Goal: Task Accomplishment & Management: Complete application form

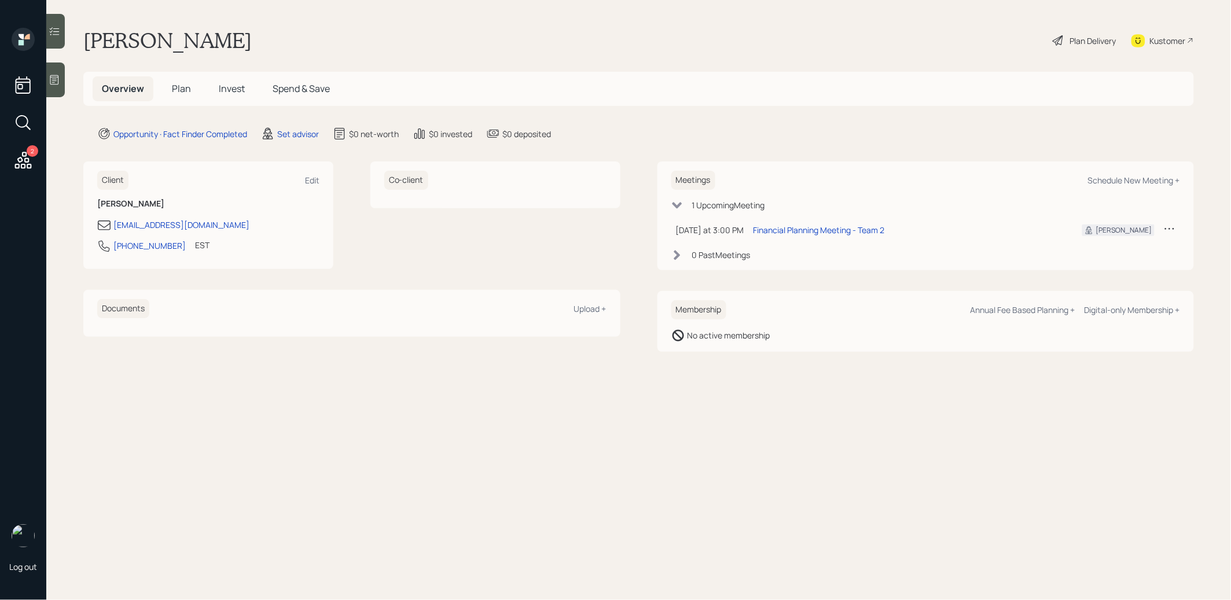
click at [57, 70] on div at bounding box center [55, 80] width 19 height 35
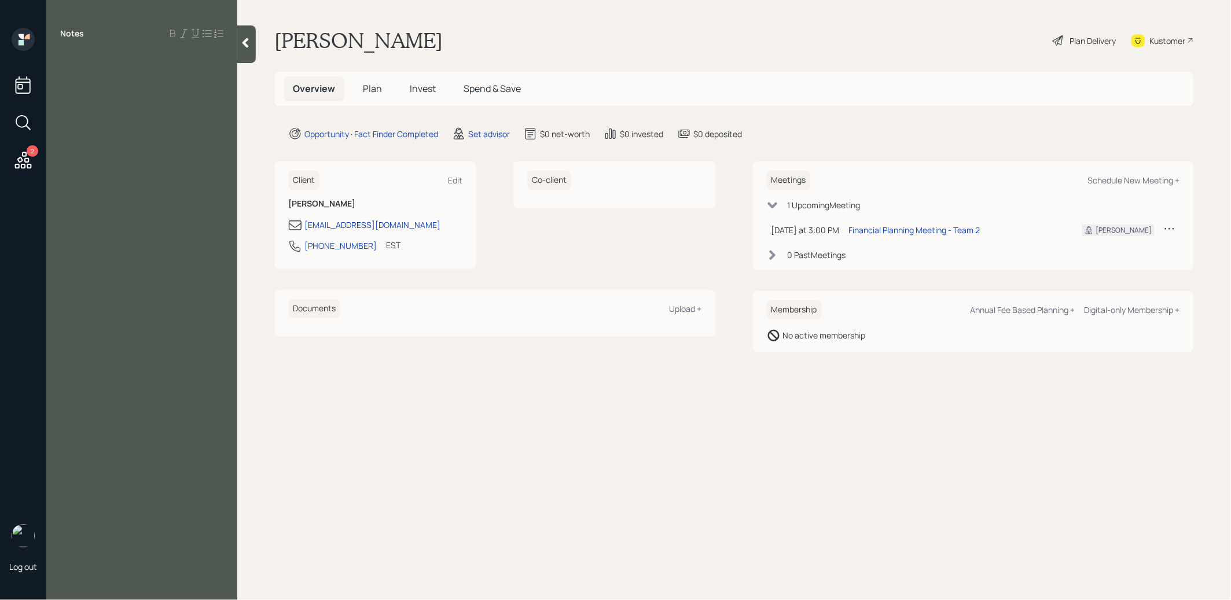
click at [248, 49] on div at bounding box center [246, 44] width 19 height 38
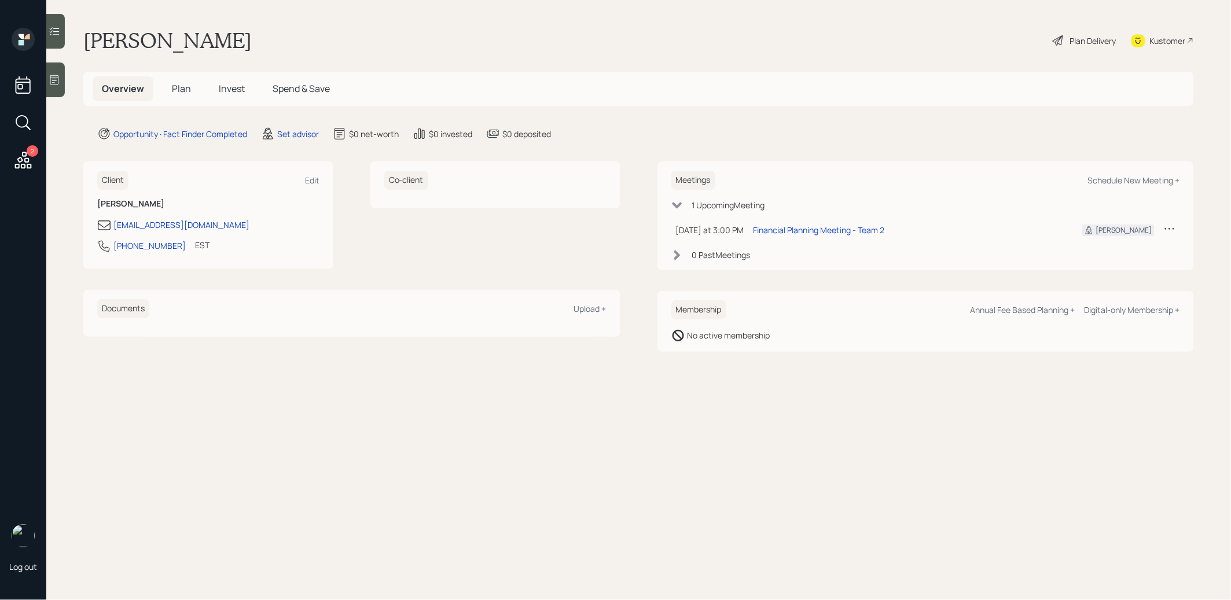
click at [50, 86] on div at bounding box center [55, 80] width 19 height 35
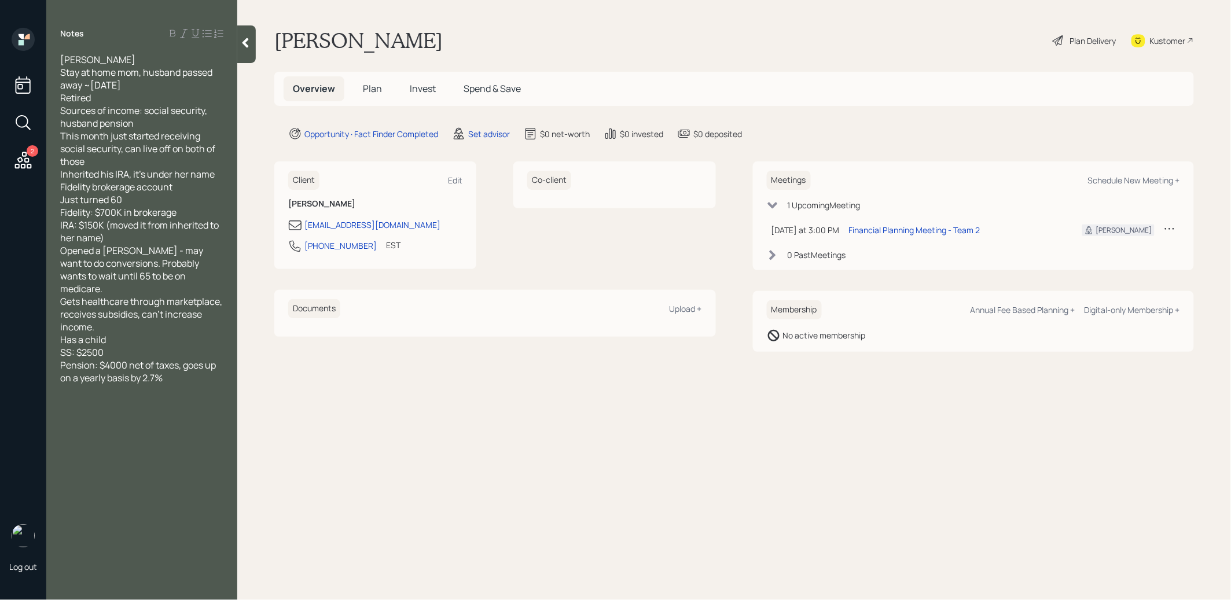
click at [156, 413] on div "Notes [PERSON_NAME] Stay at home mom, husband passed away ~[DATE] Retired Sourc…" at bounding box center [141, 307] width 191 height 558
click at [373, 90] on span "Plan" at bounding box center [372, 88] width 19 height 13
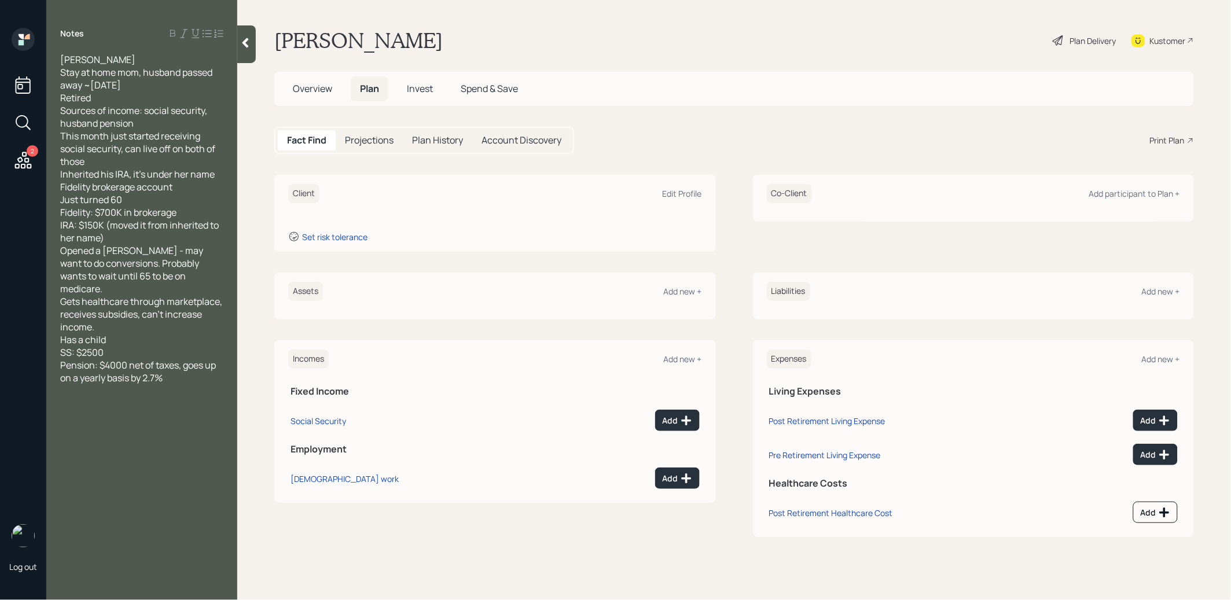
click at [149, 117] on div "[PERSON_NAME] Stay at home mom, husband passed away ~[DATE] Retired Sources of …" at bounding box center [141, 110] width 163 height 115
click at [118, 58] on div "[PERSON_NAME] Stay at home mom, husband passed away ~[DATE] Retired Sources of …" at bounding box center [141, 91] width 163 height 76
click at [105, 109] on div "Stay at home mom, husband passed away ~[DATE] Retired Sources of income: social…" at bounding box center [141, 98] width 163 height 64
click at [98, 168] on div "This month just started receiving social security, can live off on both of those" at bounding box center [141, 149] width 163 height 38
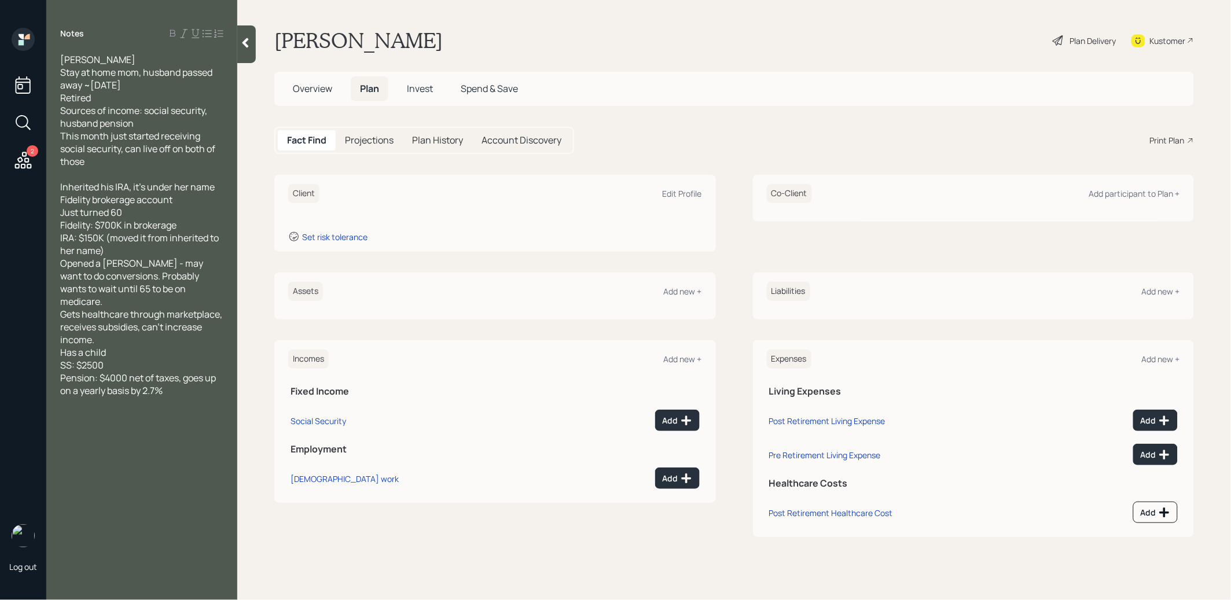
click at [220, 206] on div "Inherited his IRA, it's under her name Fidelity brokerage account" at bounding box center [141, 193] width 163 height 25
click at [675, 194] on div "Edit Profile" at bounding box center [682, 193] width 39 height 11
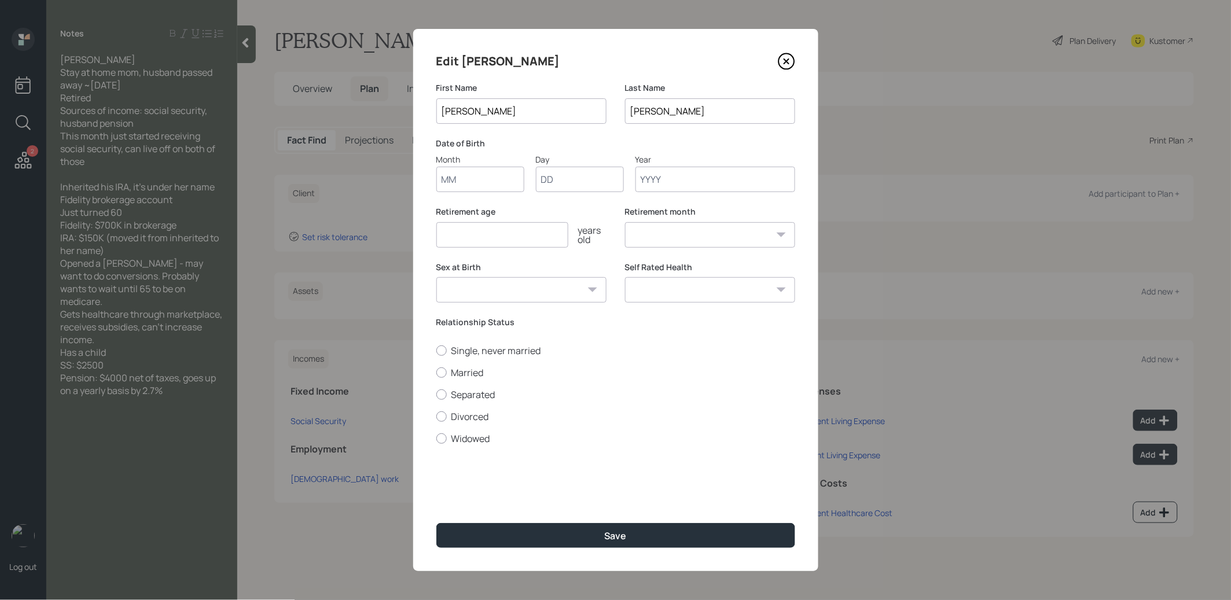
click at [509, 175] on input "Month" at bounding box center [480, 179] width 88 height 25
type input "01"
type input "1965"
select select "1"
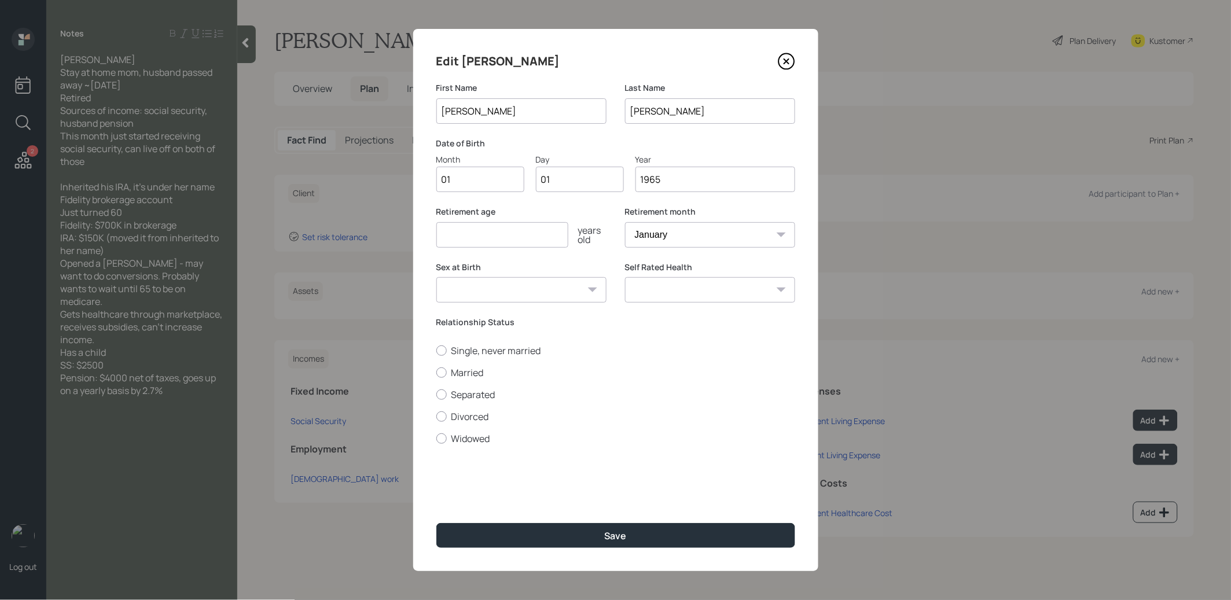
type input "1965"
click at [460, 241] on input "number" at bounding box center [502, 234] width 132 height 25
type input "67"
click at [545, 527] on button "Save" at bounding box center [615, 535] width 359 height 25
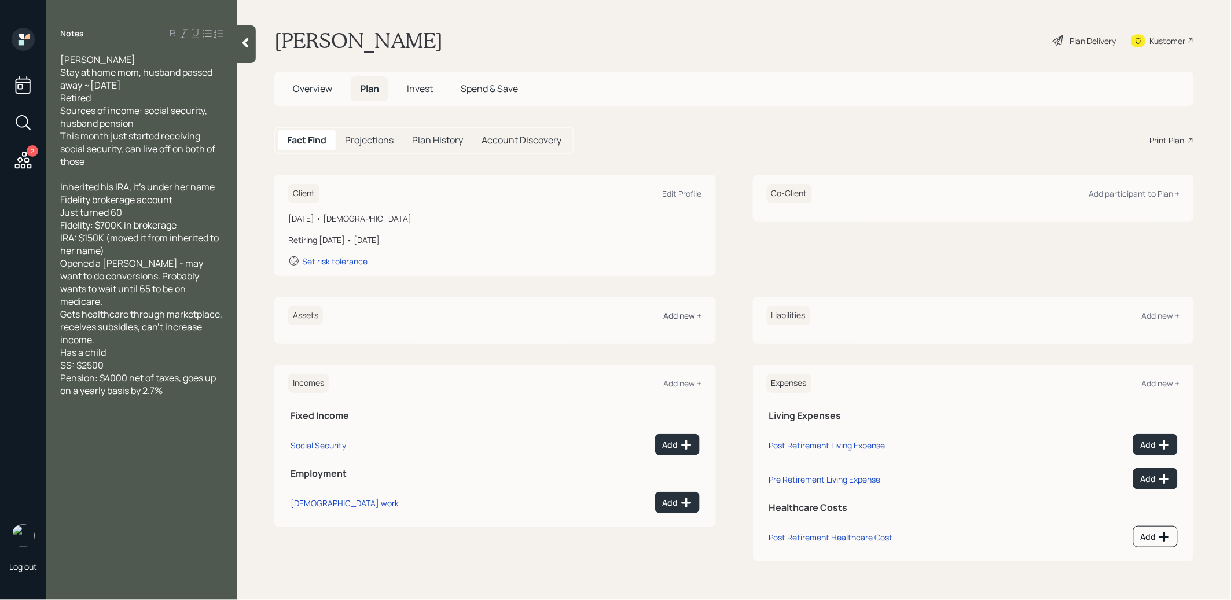
click at [683, 319] on div "Add new +" at bounding box center [683, 315] width 38 height 11
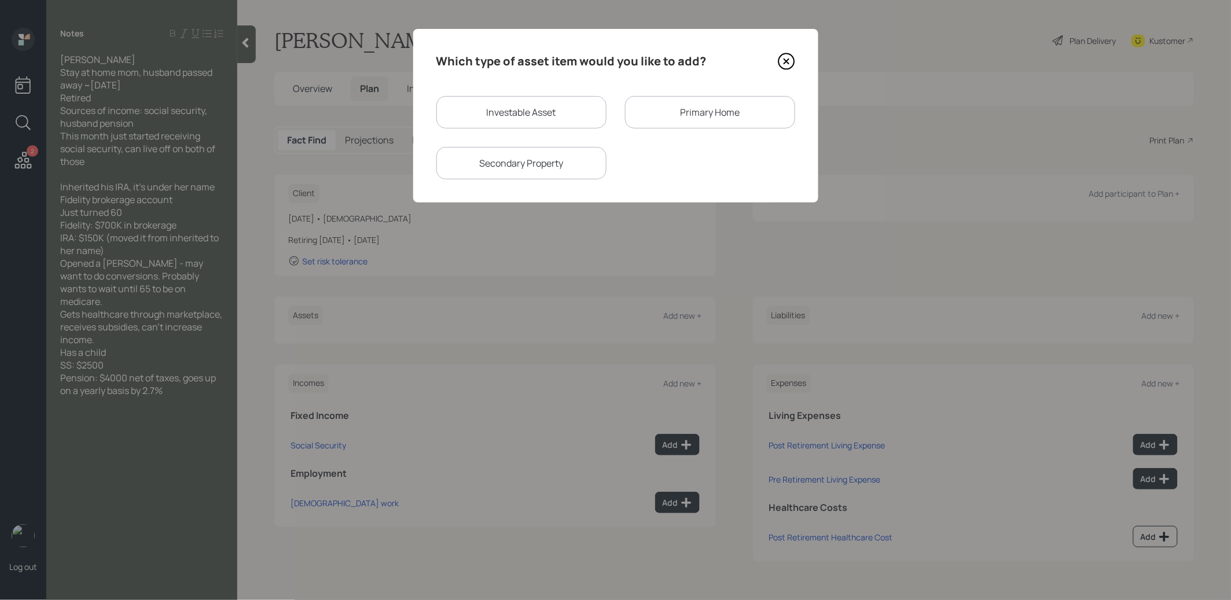
click at [550, 116] on div "Investable Asset" at bounding box center [521, 112] width 170 height 32
select select "taxable"
select select "balanced"
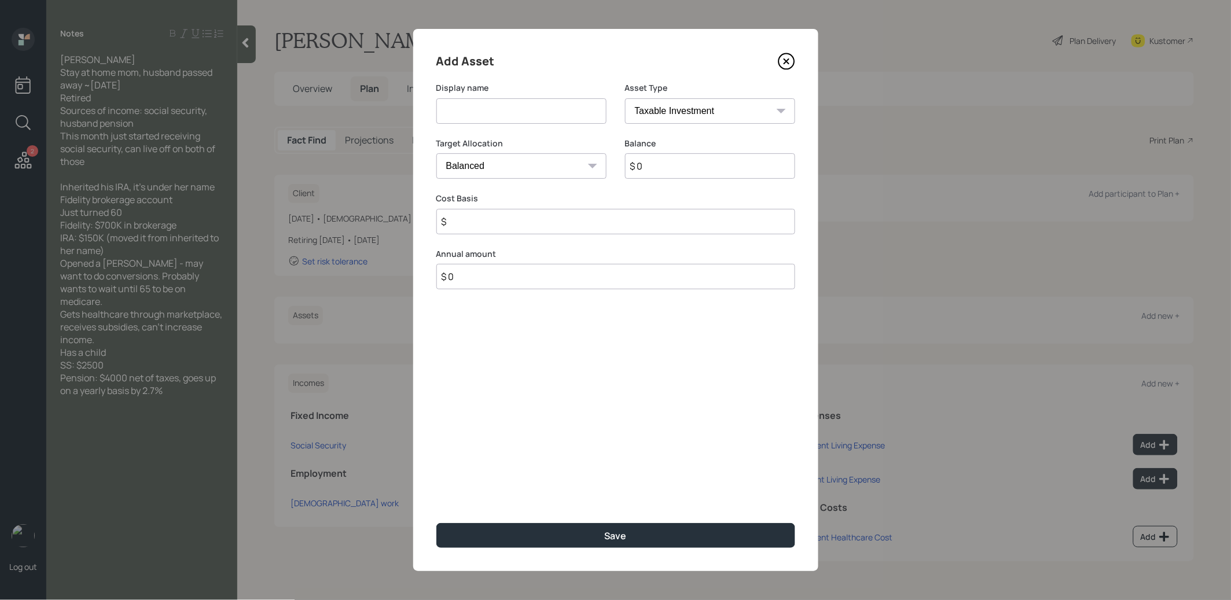
click at [538, 106] on input at bounding box center [521, 110] width 170 height 25
type input "IRA"
click at [712, 107] on select "SEP [PERSON_NAME] IRA 401(k) [PERSON_NAME] 401(k) 403(b) [PERSON_NAME] 403(b) 4…" at bounding box center [710, 110] width 170 height 25
select select "ira"
click at [625, 98] on select "SEP [PERSON_NAME] IRA 401(k) [PERSON_NAME] 401(k) 403(b) [PERSON_NAME] 403(b) 4…" at bounding box center [710, 110] width 170 height 25
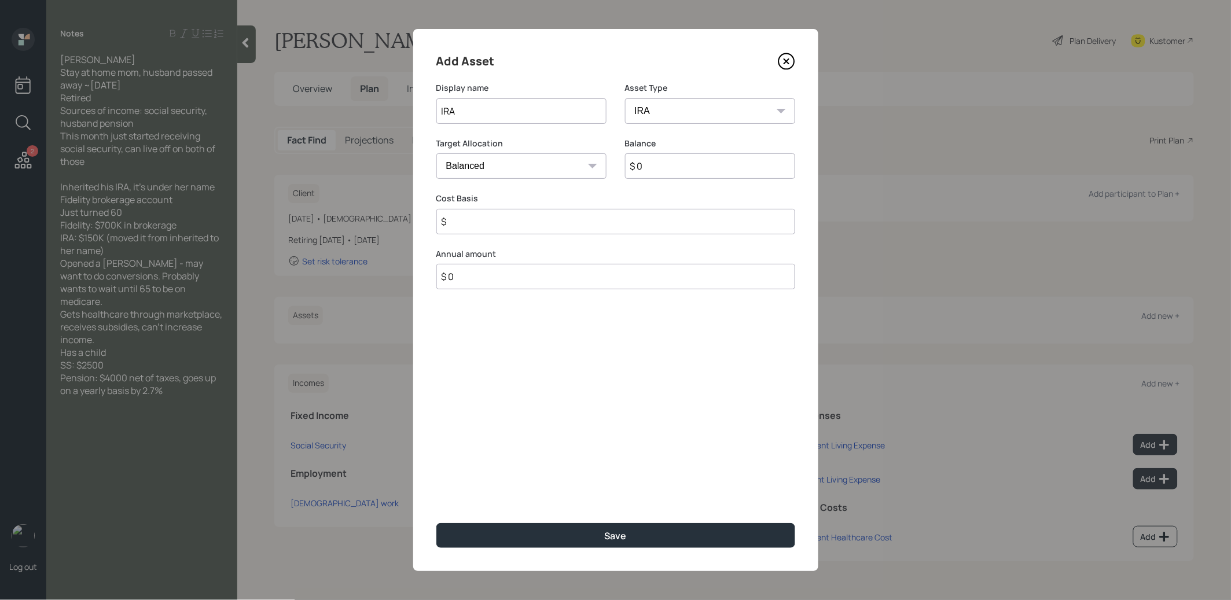
type input "$"
click at [660, 168] on input "$ 0" at bounding box center [710, 165] width 170 height 25
type input "$ 1"
click at [605, 224] on input "$" at bounding box center [615, 221] width 359 height 25
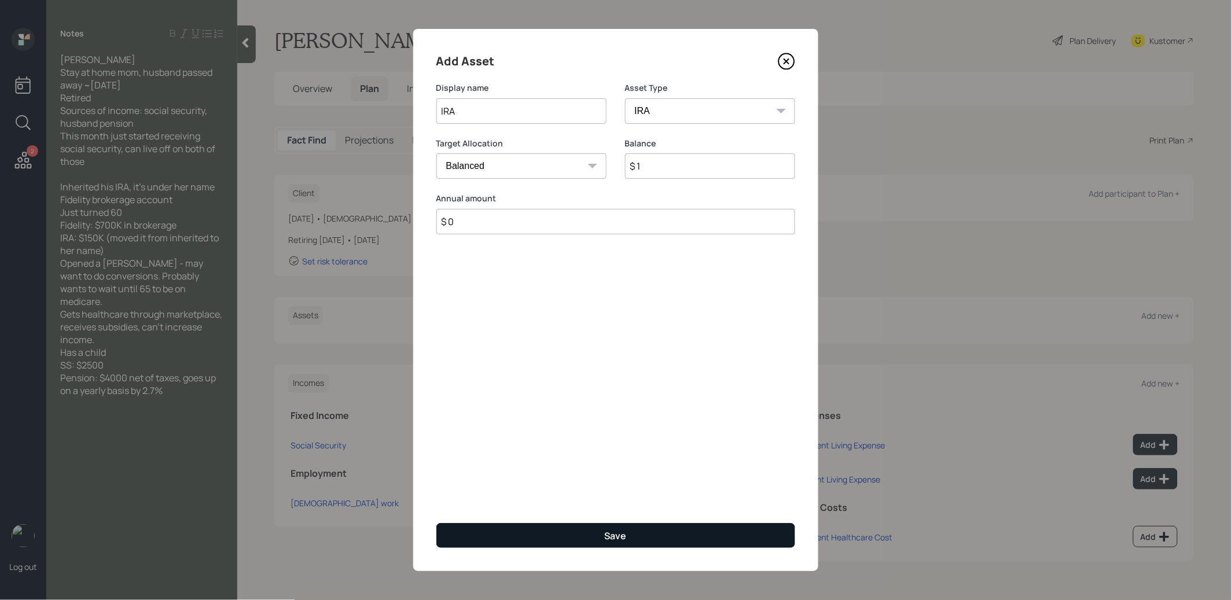
type input "$ 0"
click at [603, 530] on button "Save" at bounding box center [615, 535] width 359 height 25
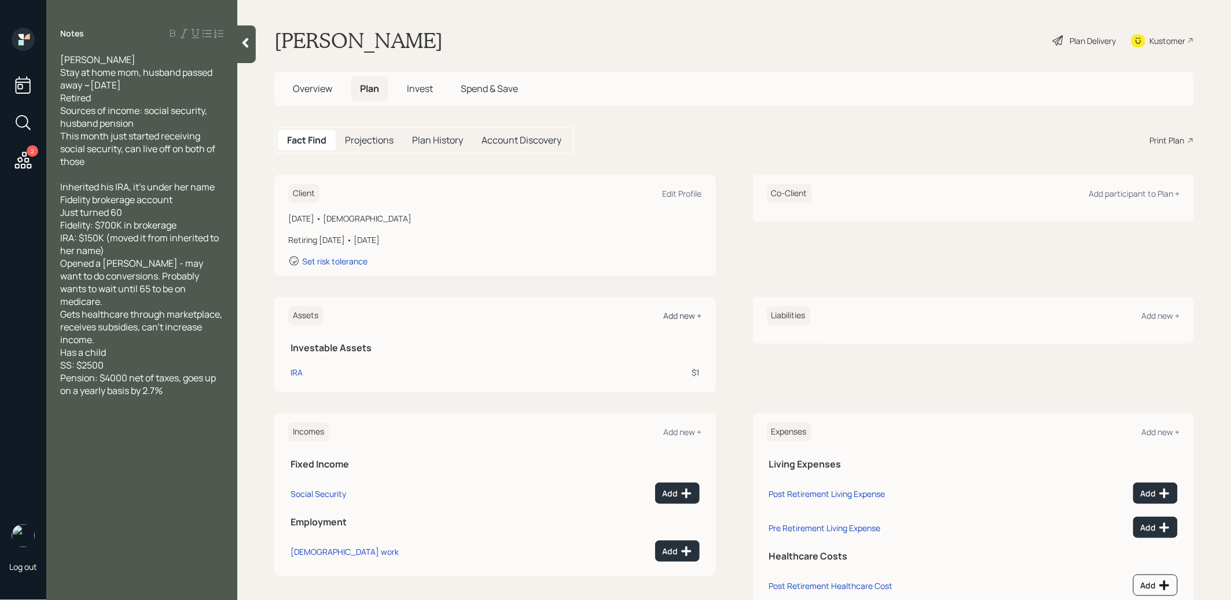
click at [687, 314] on div "Add new +" at bounding box center [683, 315] width 38 height 11
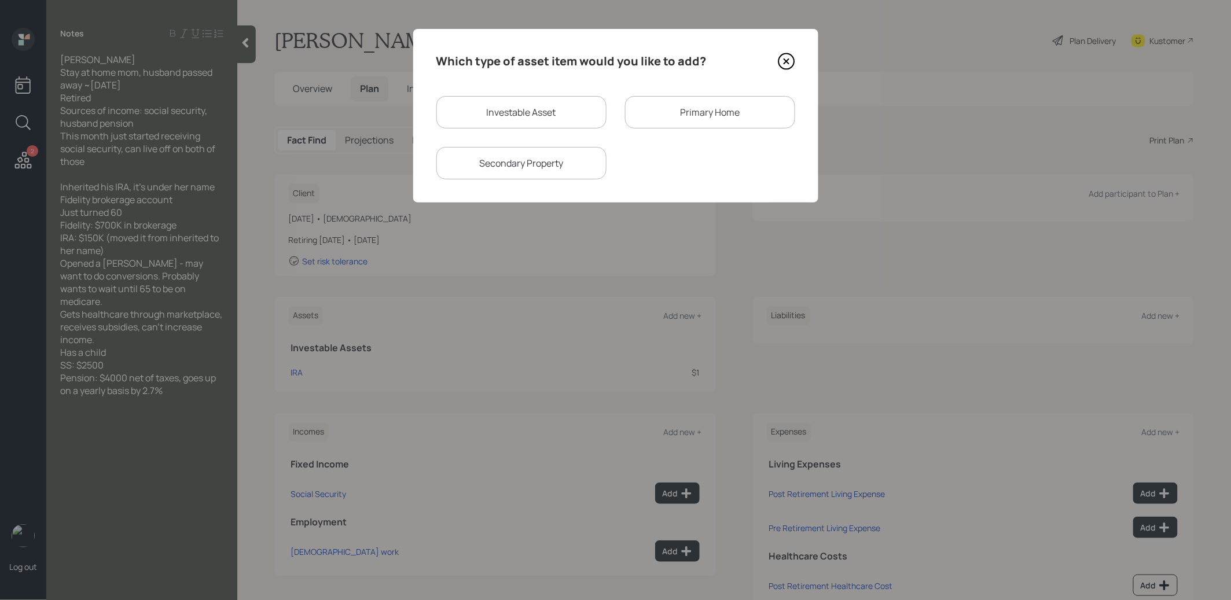
click at [531, 106] on div "Investable Asset" at bounding box center [521, 112] width 170 height 32
select select "taxable"
select select "balanced"
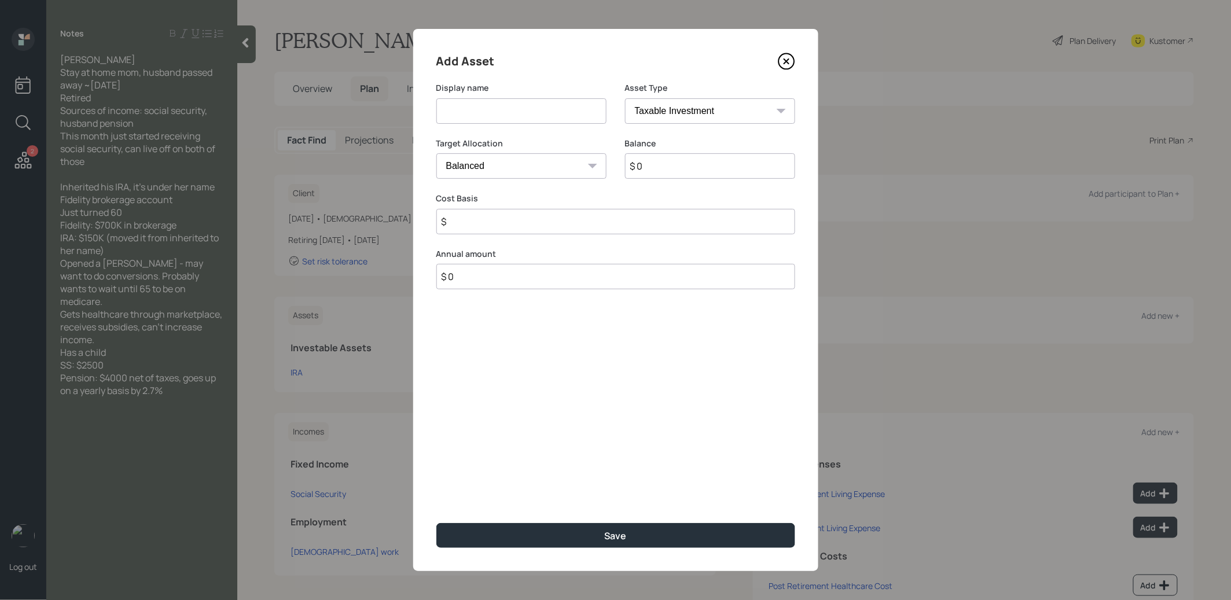
click at [521, 112] on input at bounding box center [521, 110] width 170 height 25
type input "Fidelity Brokerage"
click at [678, 167] on input "$ 0" at bounding box center [710, 165] width 170 height 25
type input "$ 700,000"
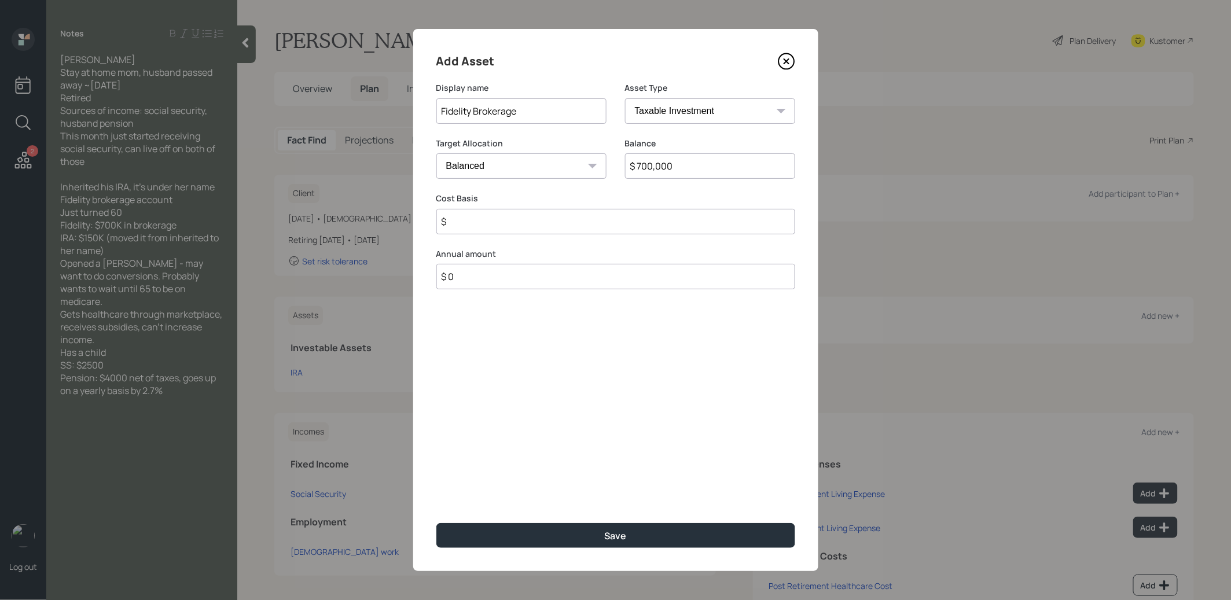
click at [628, 223] on input "$" at bounding box center [615, 221] width 359 height 25
type input "$ 250,000"
click at [533, 536] on button "Save" at bounding box center [615, 535] width 359 height 25
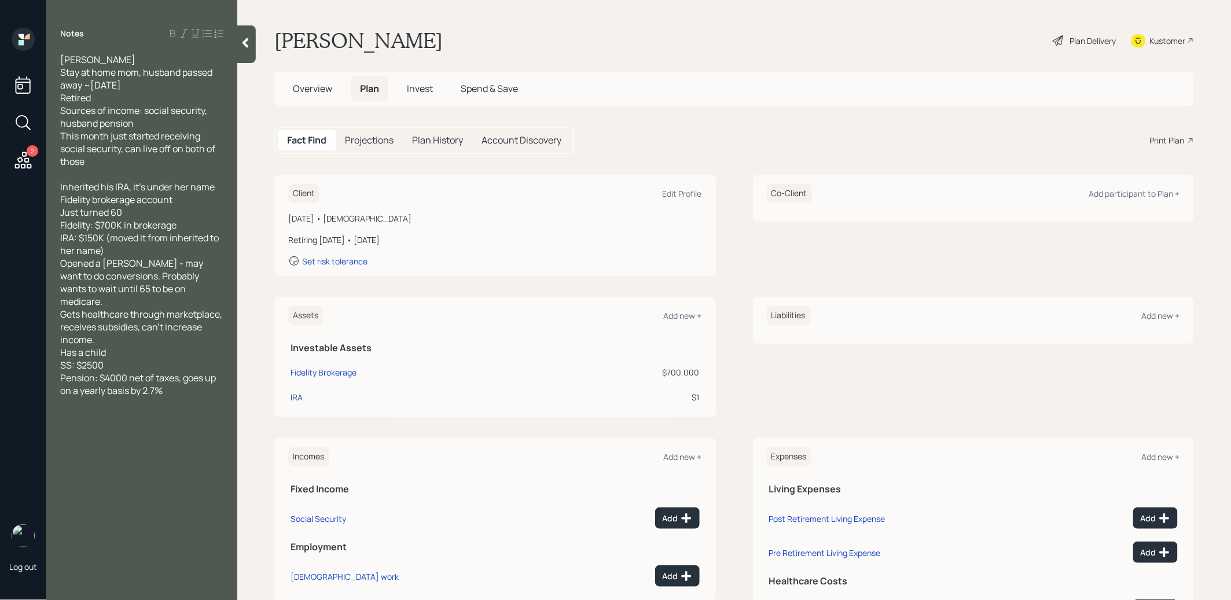
click at [296, 394] on div "IRA" at bounding box center [297, 397] width 12 height 12
select select "ira"
select select "balanced"
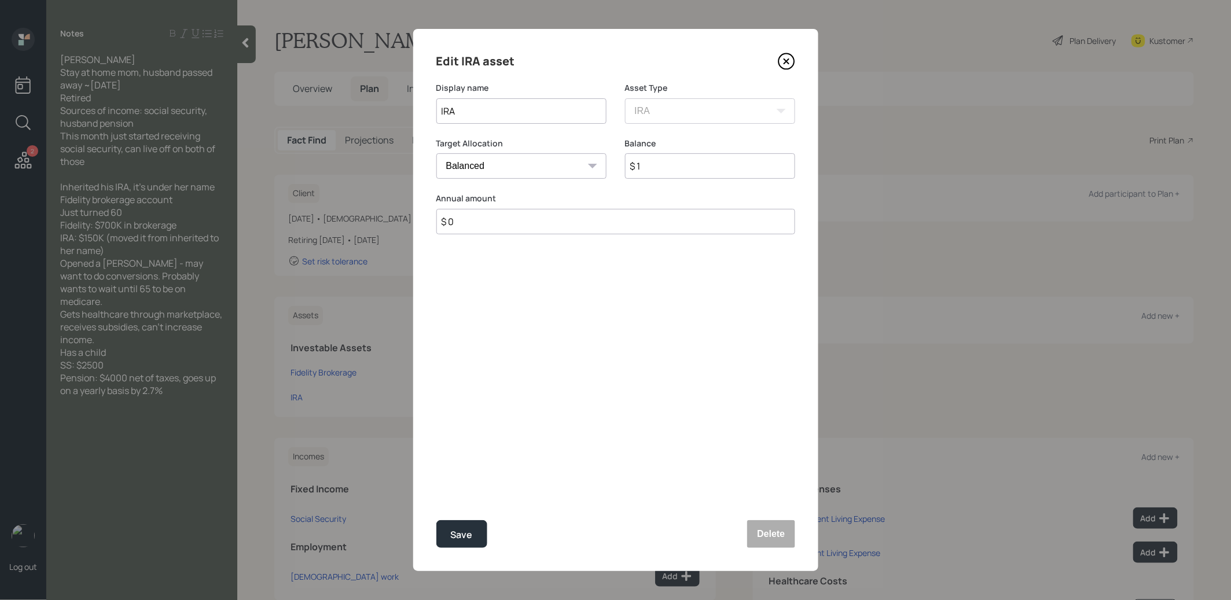
click at [686, 169] on input "$ 1" at bounding box center [710, 165] width 170 height 25
type input "$ 150,000"
click at [466, 532] on div "Save" at bounding box center [462, 535] width 22 height 16
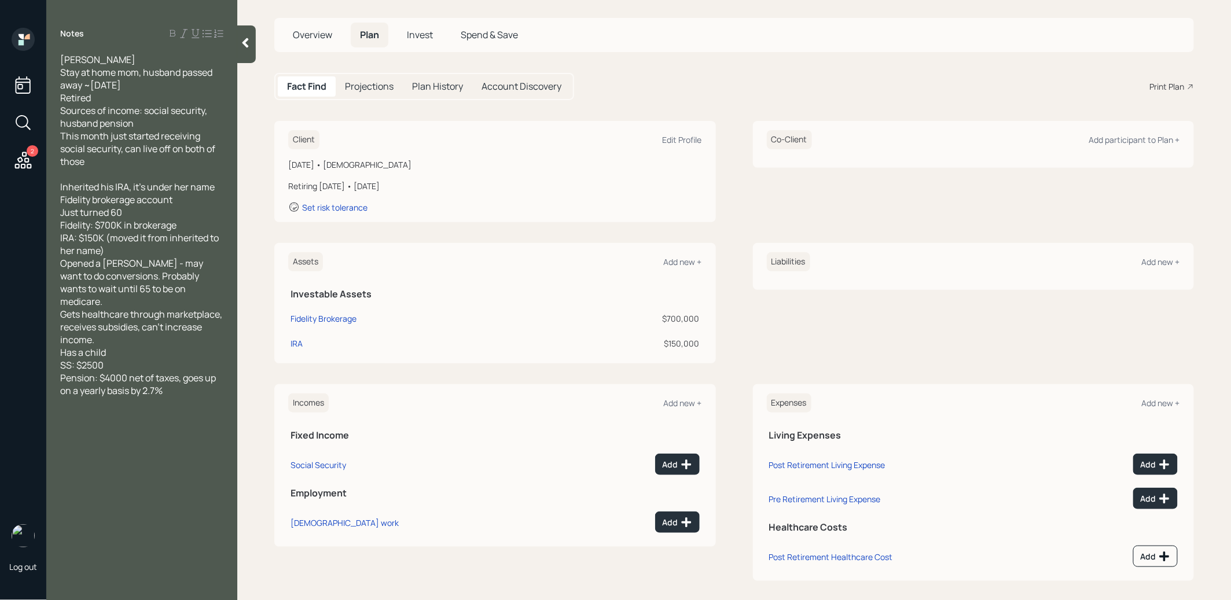
scroll to position [61, 0]
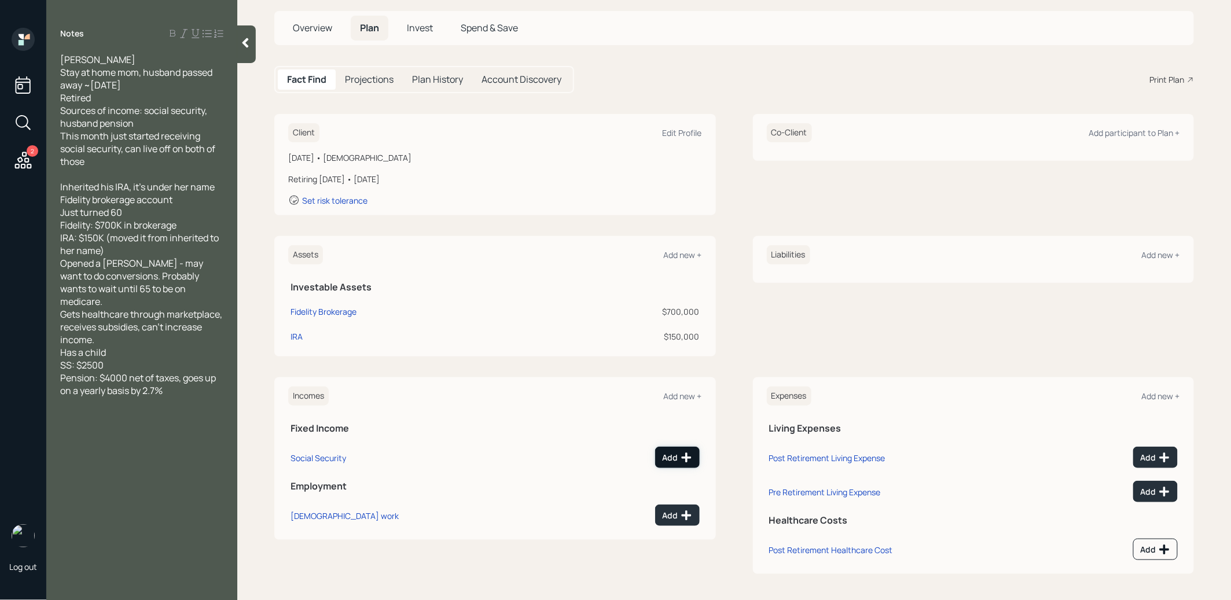
click at [672, 460] on div "Add" at bounding box center [678, 458] width 30 height 12
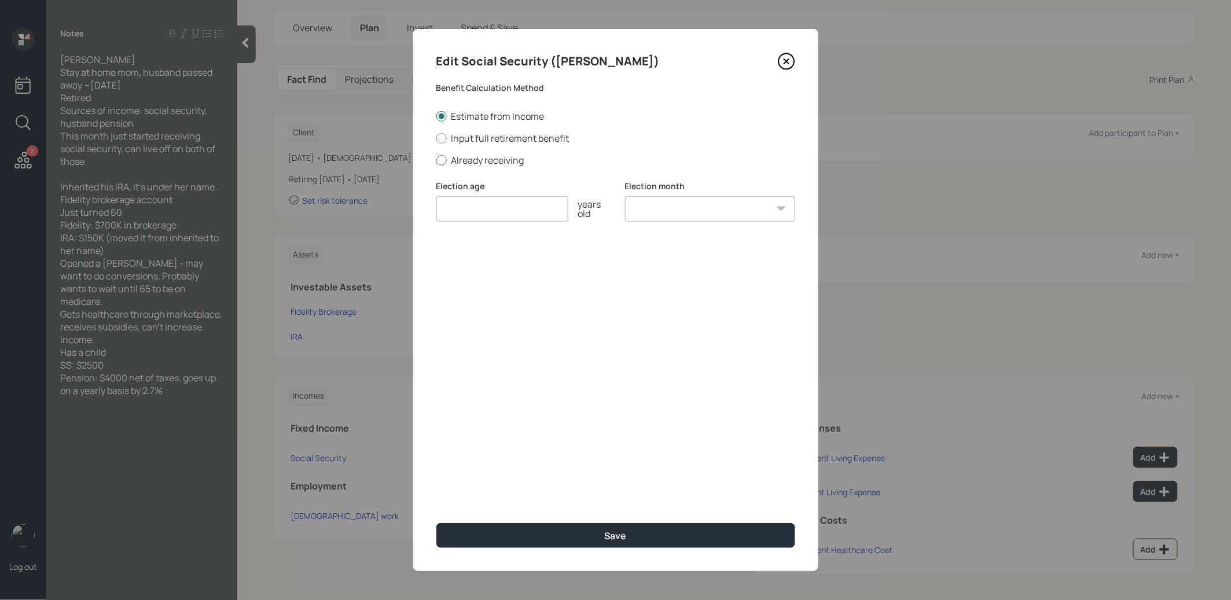
click at [444, 156] on div at bounding box center [441, 160] width 10 height 10
click at [436, 160] on input "Already receiving" at bounding box center [436, 160] width 1 height 1
radio input "true"
click at [786, 62] on icon at bounding box center [786, 61] width 5 height 5
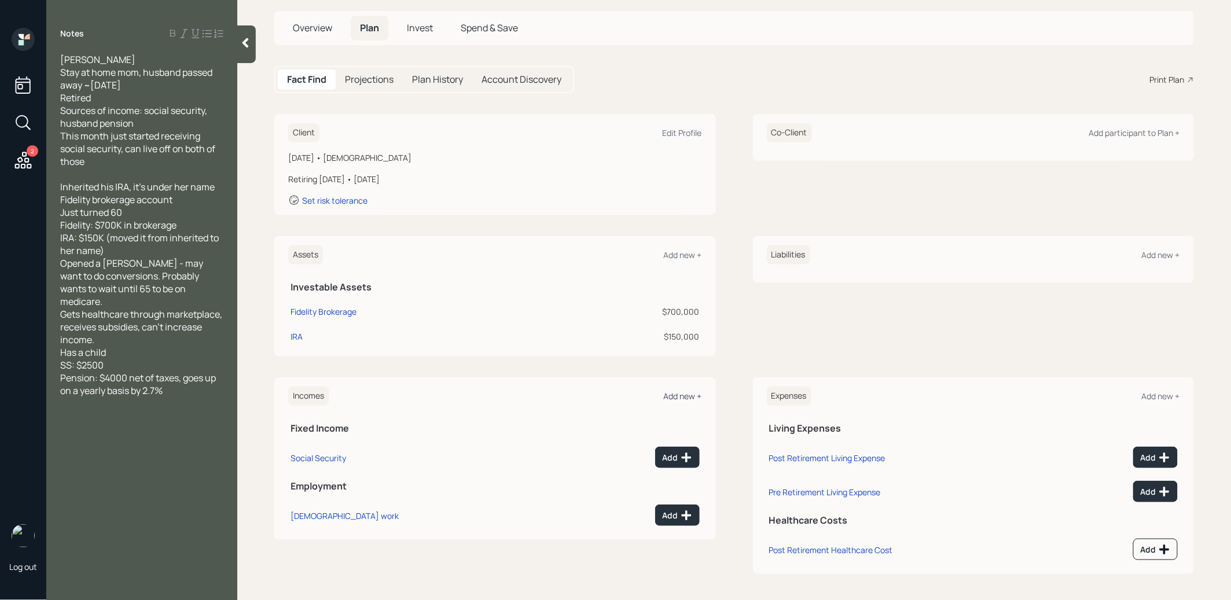
click at [686, 394] on div "Add new +" at bounding box center [683, 396] width 38 height 11
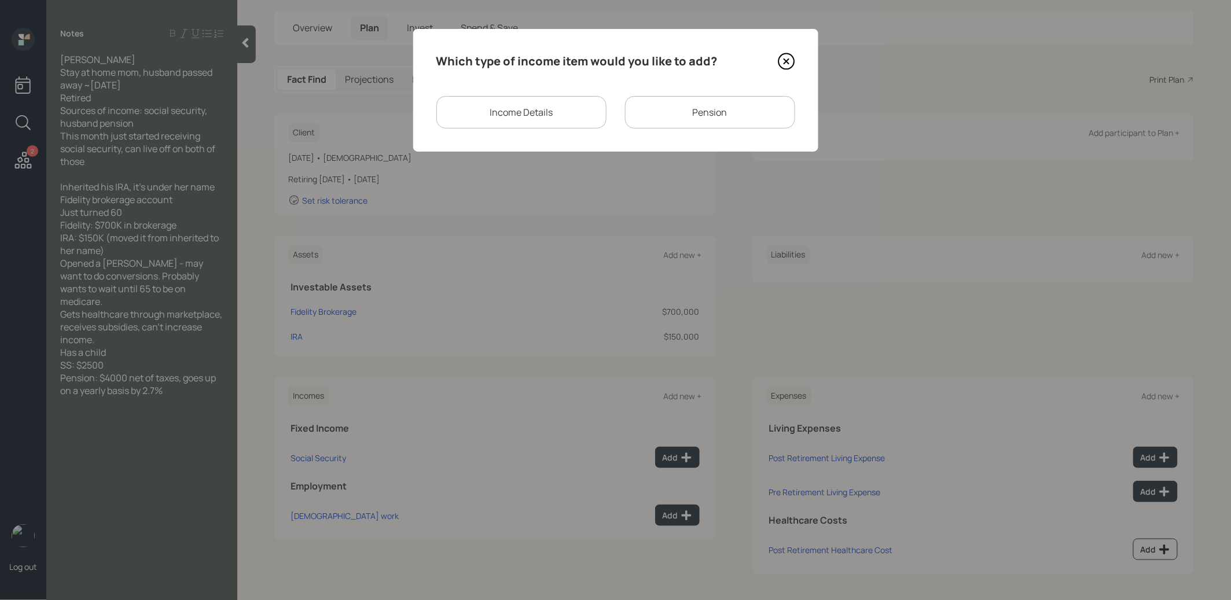
click at [557, 117] on div "Income Details" at bounding box center [521, 112] width 170 height 32
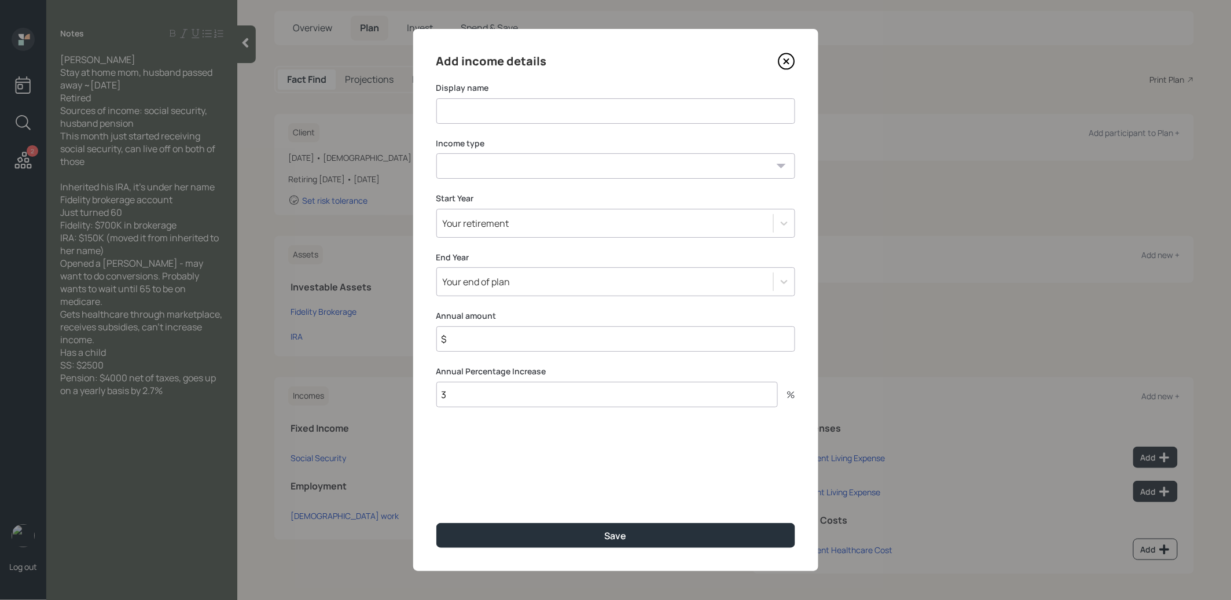
click at [534, 115] on input at bounding box center [615, 110] width 359 height 25
type input "SS"
click at [502, 169] on select "[DEMOGRAPHIC_DATA] work [DEMOGRAPHIC_DATA] work Self employment Other" at bounding box center [615, 165] width 359 height 25
select select "other"
click at [436, 153] on select "[DEMOGRAPHIC_DATA] work [DEMOGRAPHIC_DATA] work Self employment Other" at bounding box center [615, 165] width 359 height 25
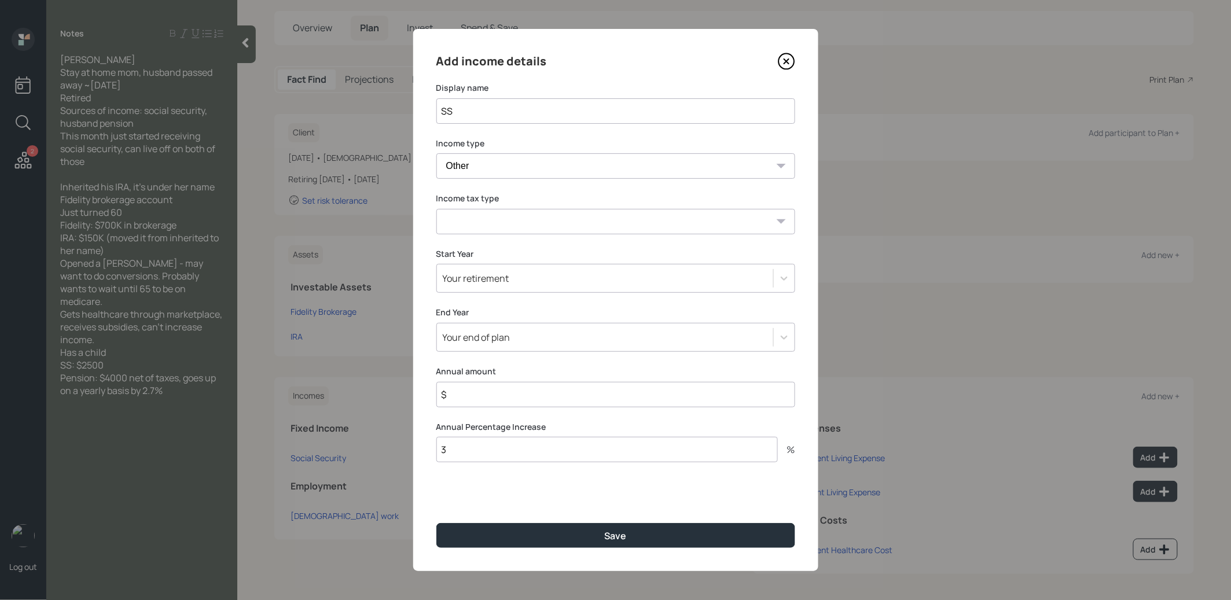
click at [484, 216] on select "Tax-free Earned Self Employment Alimony Royalties Pension / Annuity Interest Di…" at bounding box center [615, 221] width 359 height 25
select select "social_security"
click at [436, 209] on select "Tax-free Earned Self Employment Alimony Royalties Pension / Annuity Interest Di…" at bounding box center [615, 221] width 359 height 25
click at [514, 280] on div "Your retirement" at bounding box center [605, 279] width 336 height 20
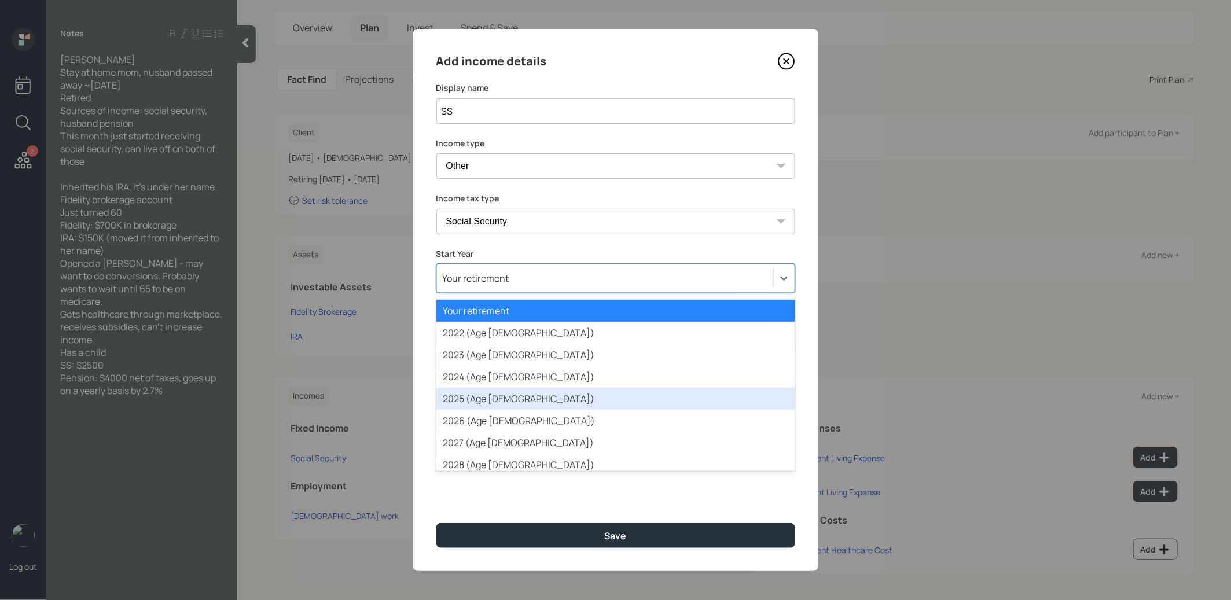
click at [493, 400] on div "2025 (Age [DEMOGRAPHIC_DATA])" at bounding box center [615, 399] width 359 height 22
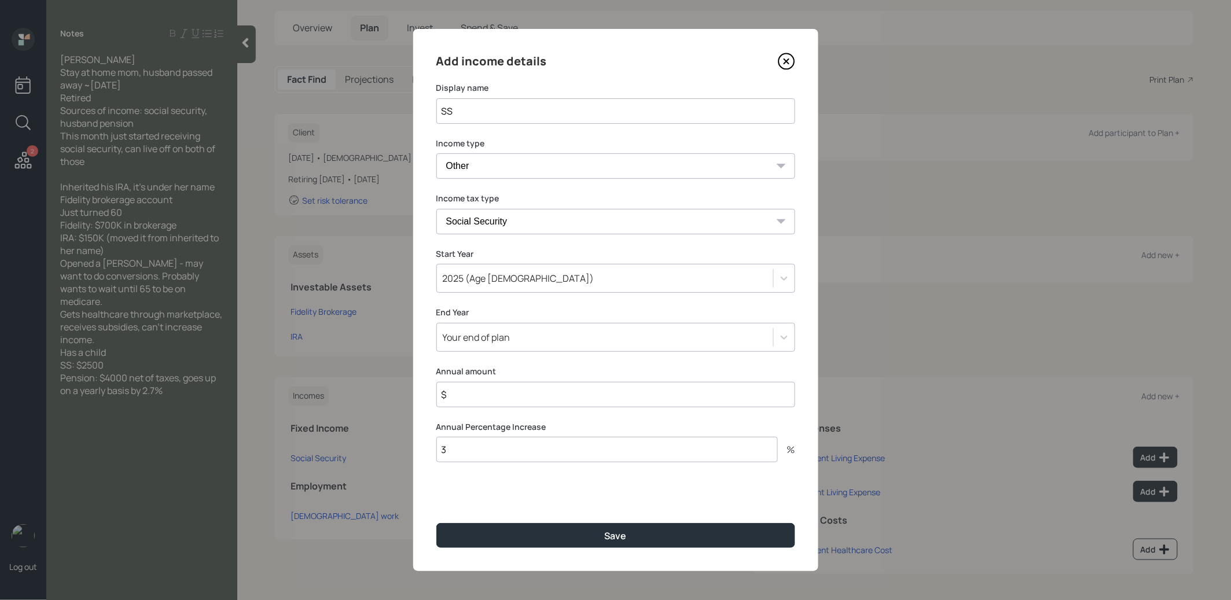
click at [475, 398] on input "$" at bounding box center [615, 394] width 359 height 25
type input "$ 30,000"
click at [486, 539] on button "Save" at bounding box center [615, 535] width 359 height 25
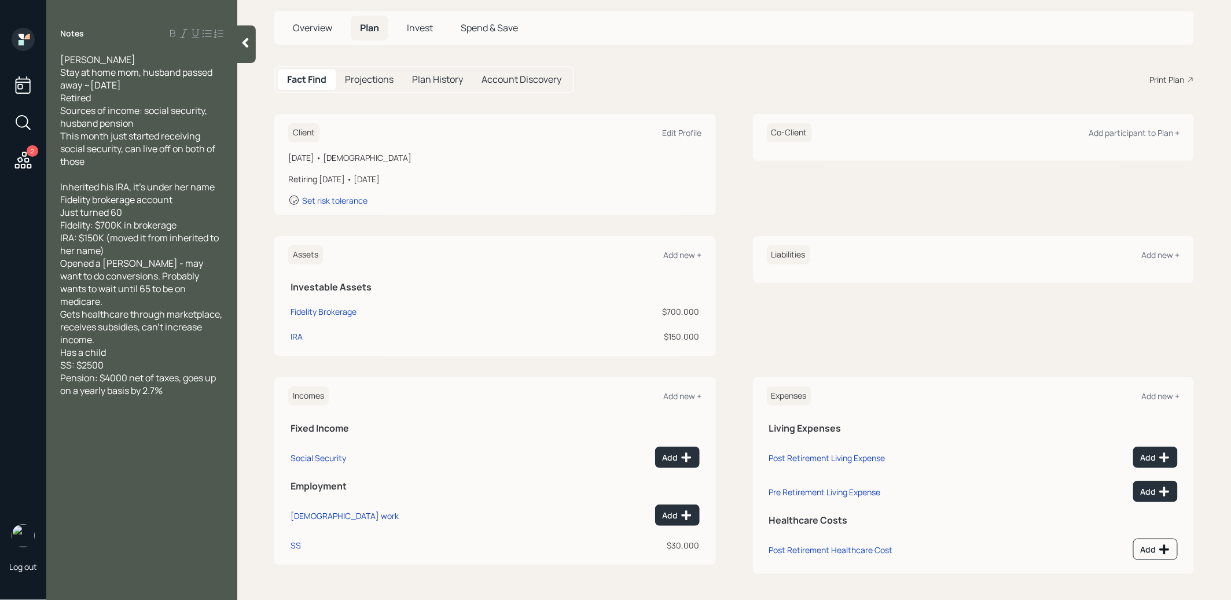
scroll to position [60, 0]
